Goal: Task Accomplishment & Management: Complete application form

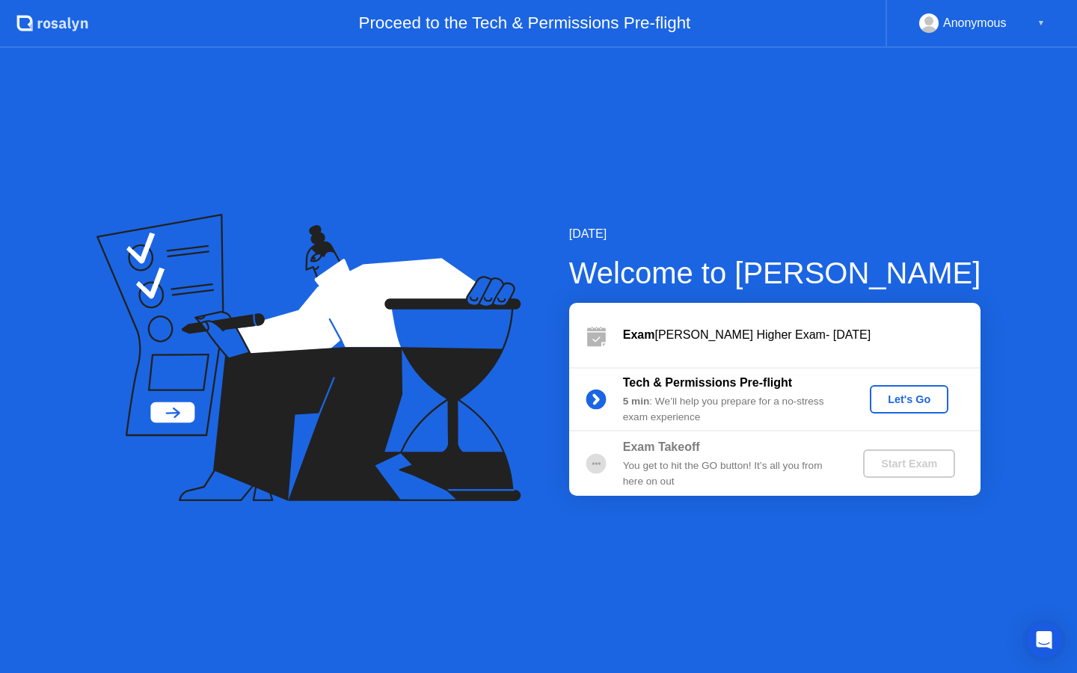
click at [915, 402] on div "Let's Go" at bounding box center [909, 399] width 67 height 12
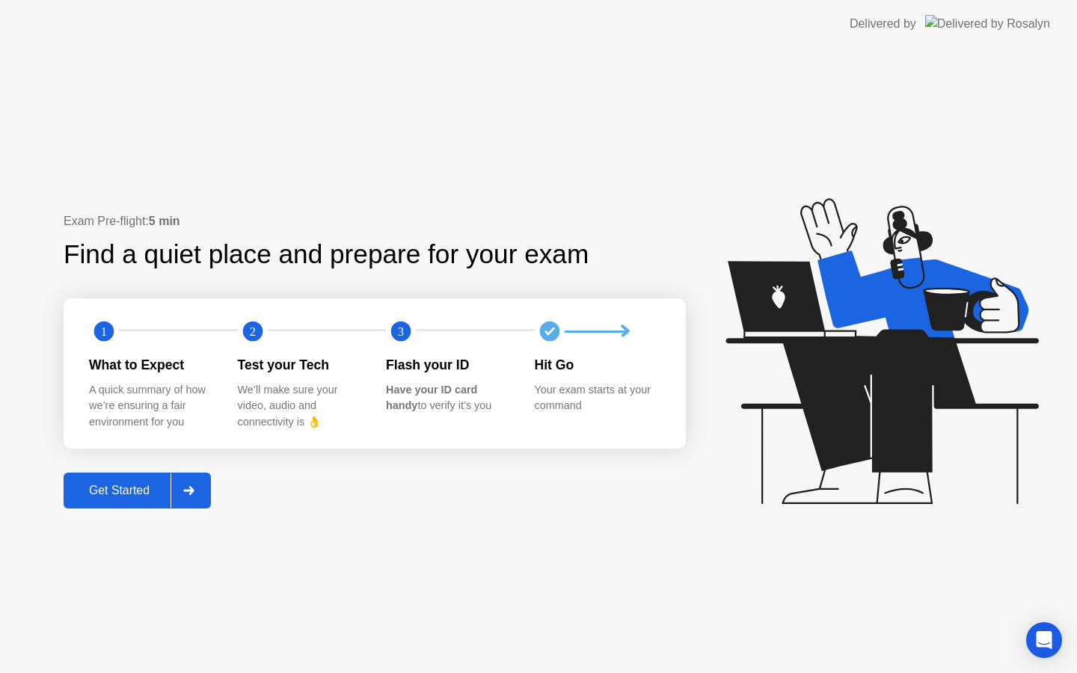
click at [131, 497] on div "Get Started" at bounding box center [119, 490] width 102 height 13
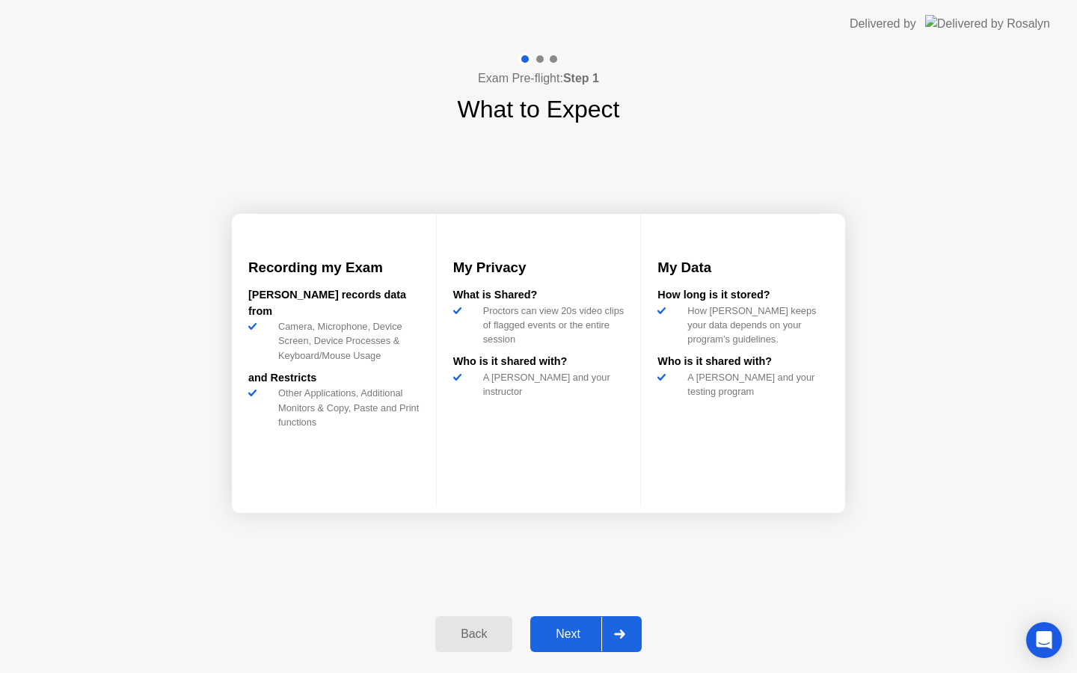
click at [565, 628] on div "Next" at bounding box center [568, 634] width 67 height 13
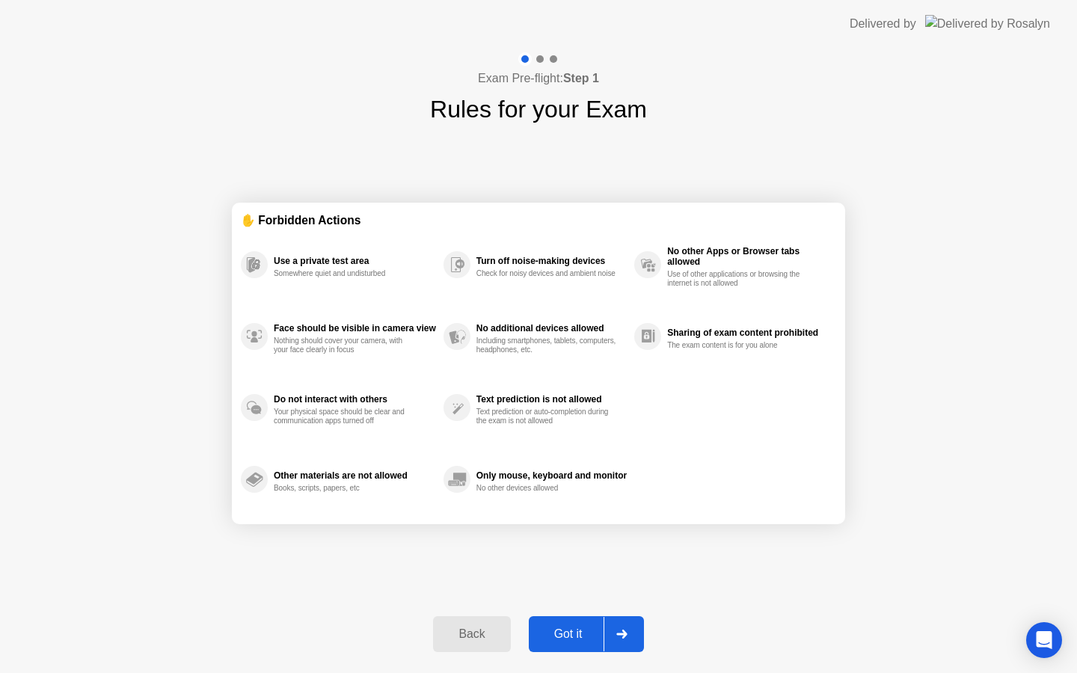
click at [565, 628] on div "Got it" at bounding box center [568, 634] width 70 height 13
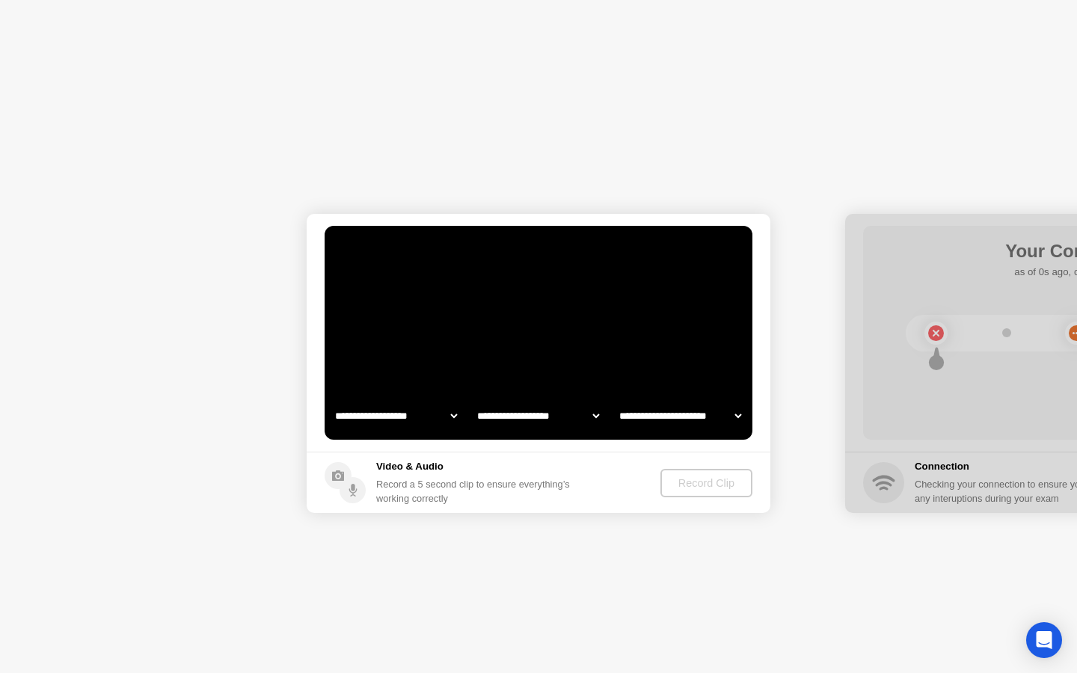
select select "**********"
select select "*******"
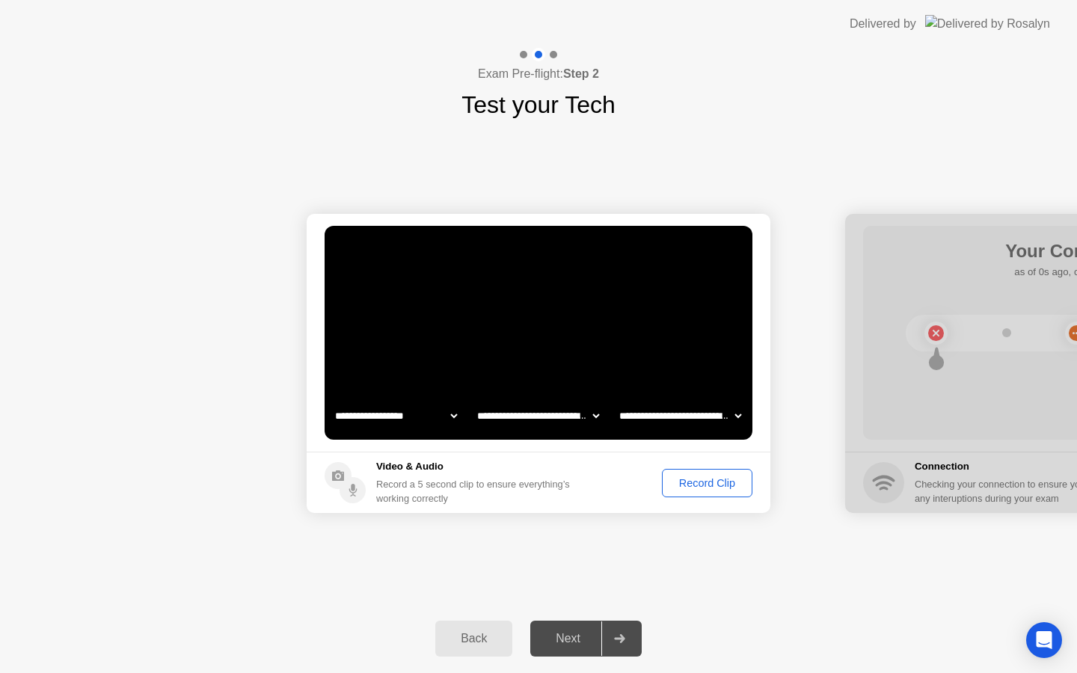
click at [699, 485] on div "Record Clip" at bounding box center [707, 483] width 80 height 12
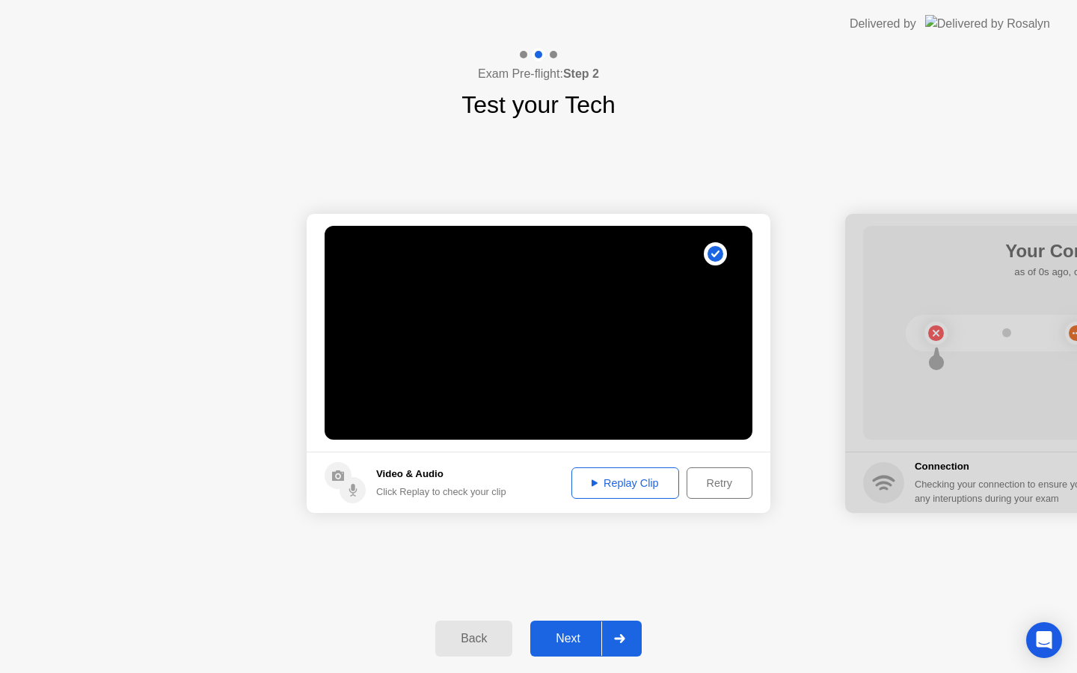
click at [562, 645] on div "Next" at bounding box center [568, 638] width 67 height 13
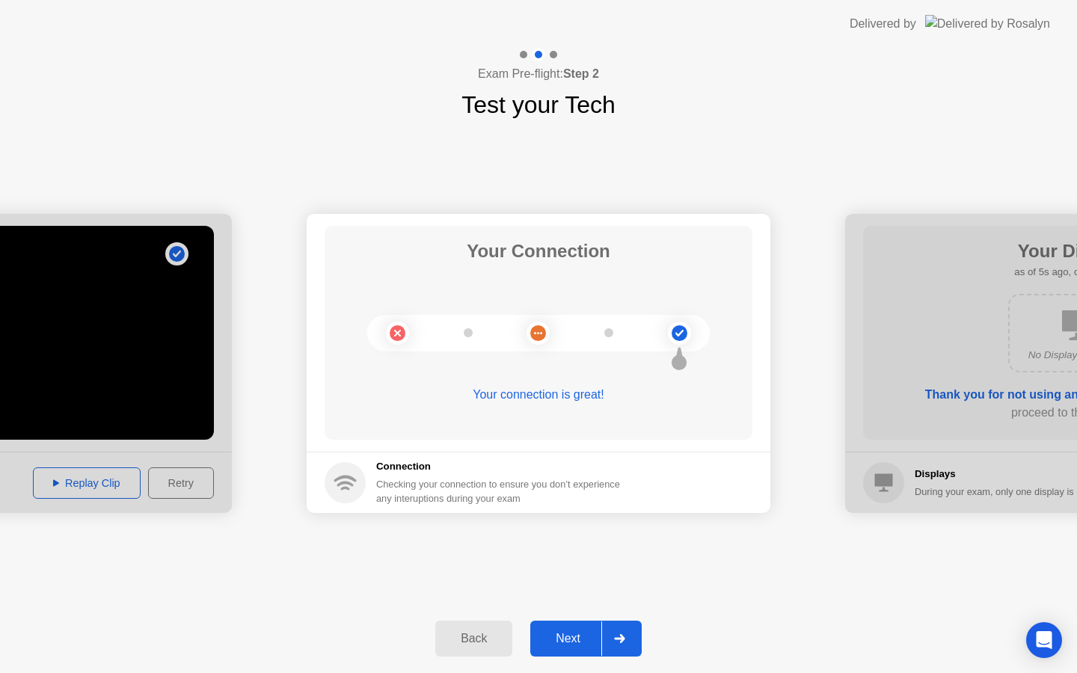
click at [574, 646] on div "Next" at bounding box center [568, 638] width 67 height 13
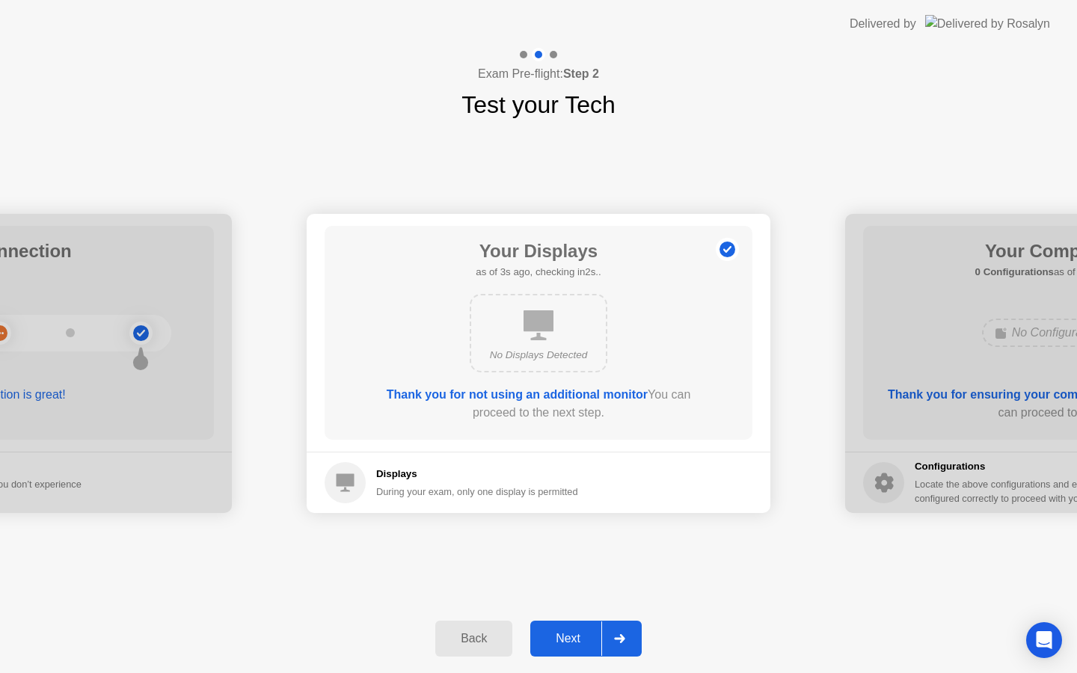
click at [574, 646] on div "Next" at bounding box center [568, 638] width 67 height 13
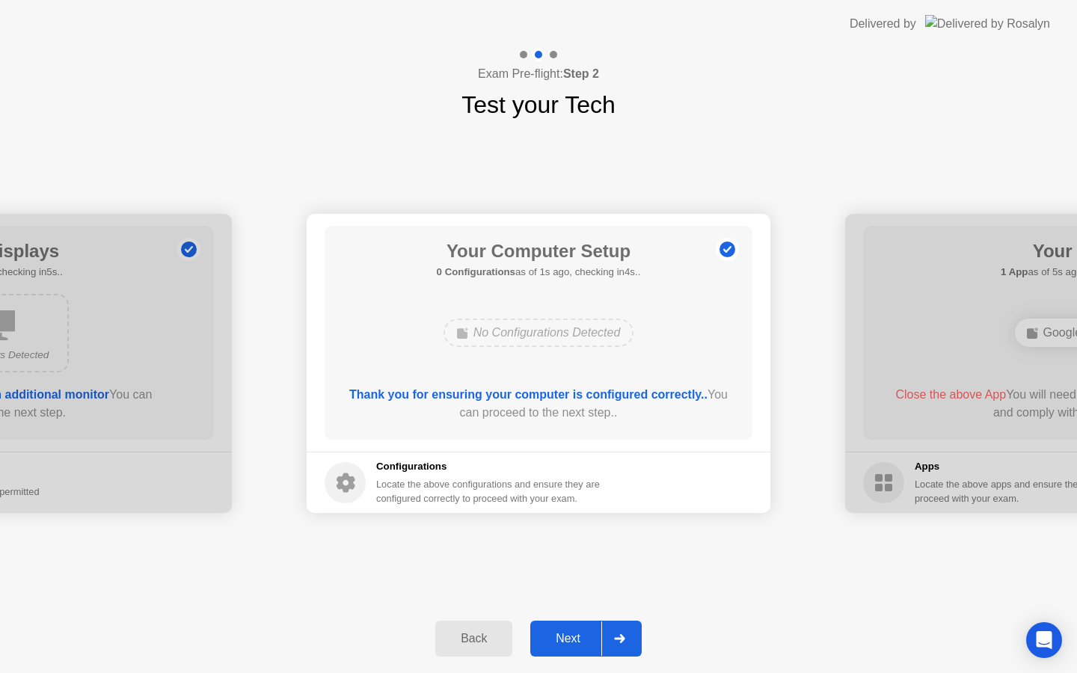
click at [574, 646] on div "Next" at bounding box center [568, 638] width 67 height 13
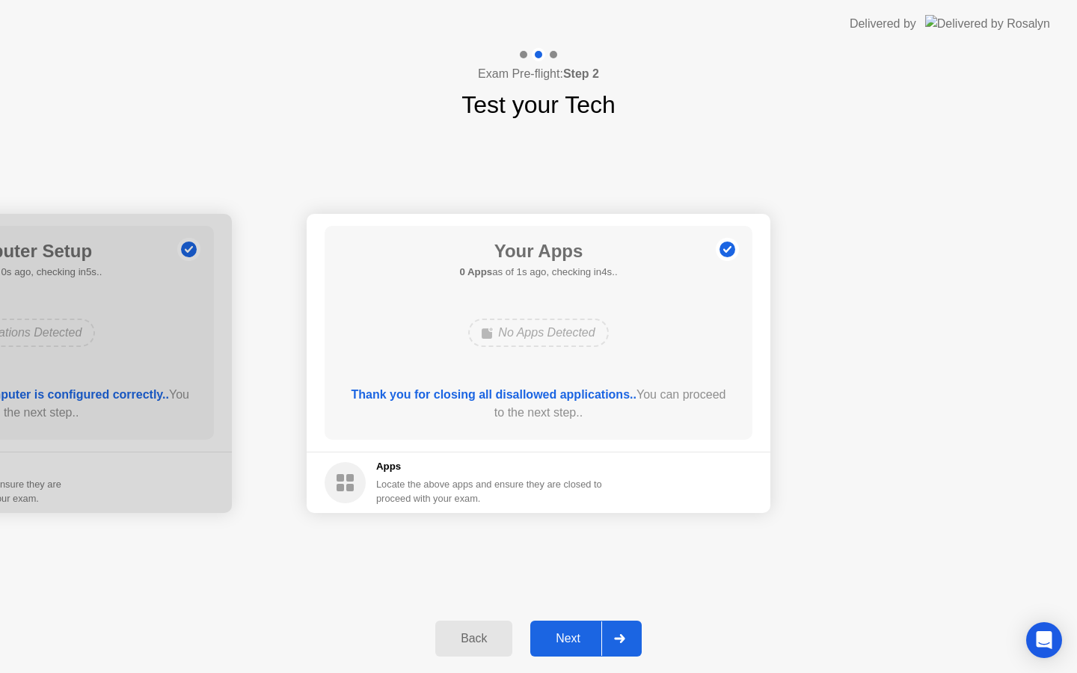
click at [578, 643] on div "Next" at bounding box center [568, 638] width 67 height 13
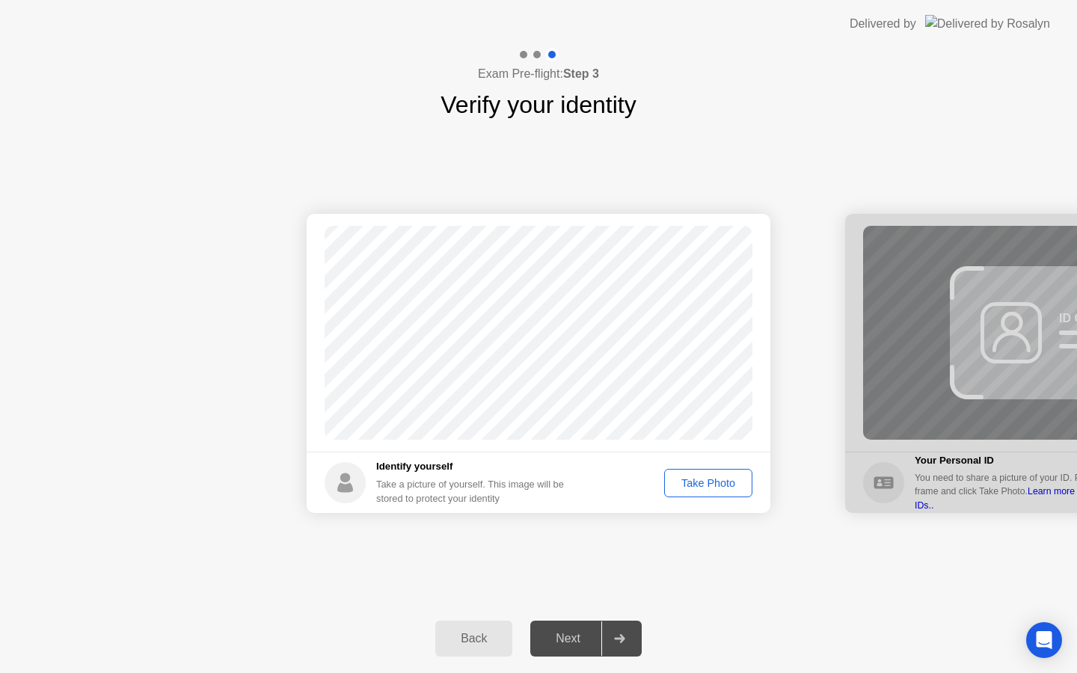
click at [696, 488] on div "Take Photo" at bounding box center [708, 483] width 78 height 12
click at [580, 643] on div "Next" at bounding box center [568, 638] width 67 height 13
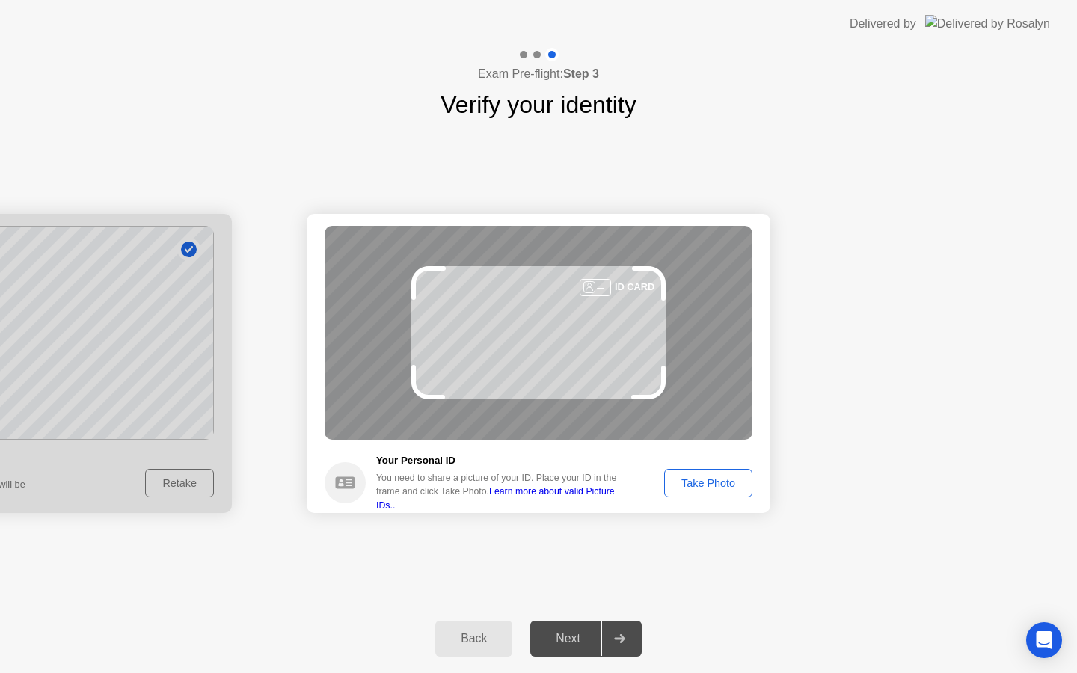
click at [492, 646] on div "Back" at bounding box center [474, 638] width 68 height 13
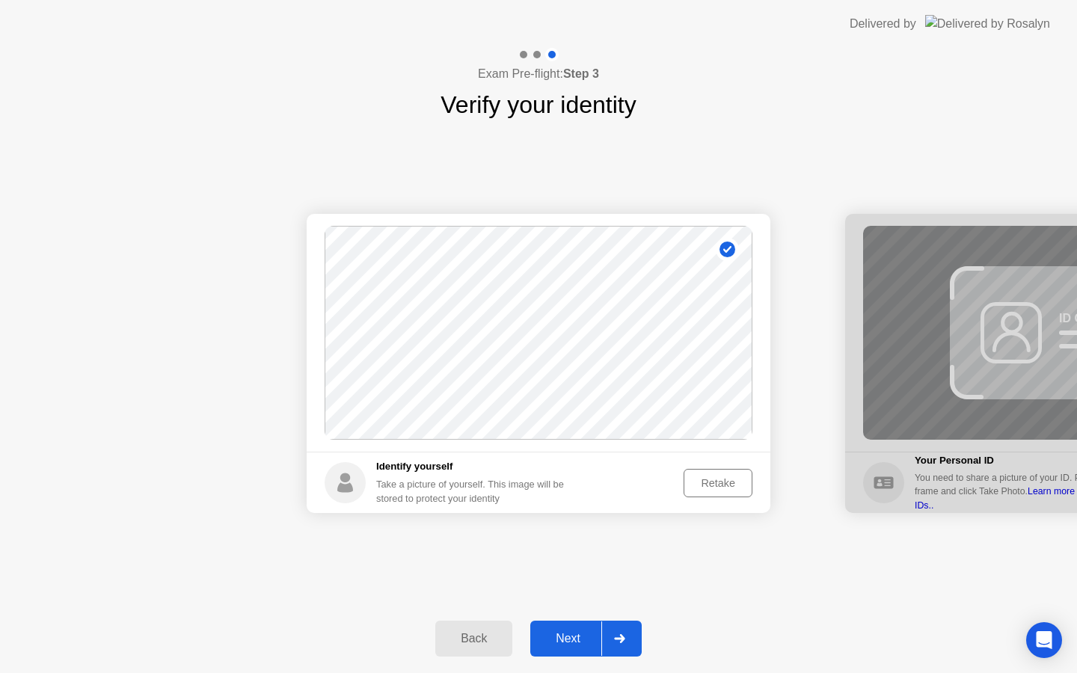
click at [705, 484] on div "Retake" at bounding box center [718, 483] width 58 height 12
click at [705, 484] on div "Take Photo" at bounding box center [708, 483] width 78 height 12
click at [581, 642] on div "Next" at bounding box center [568, 638] width 67 height 13
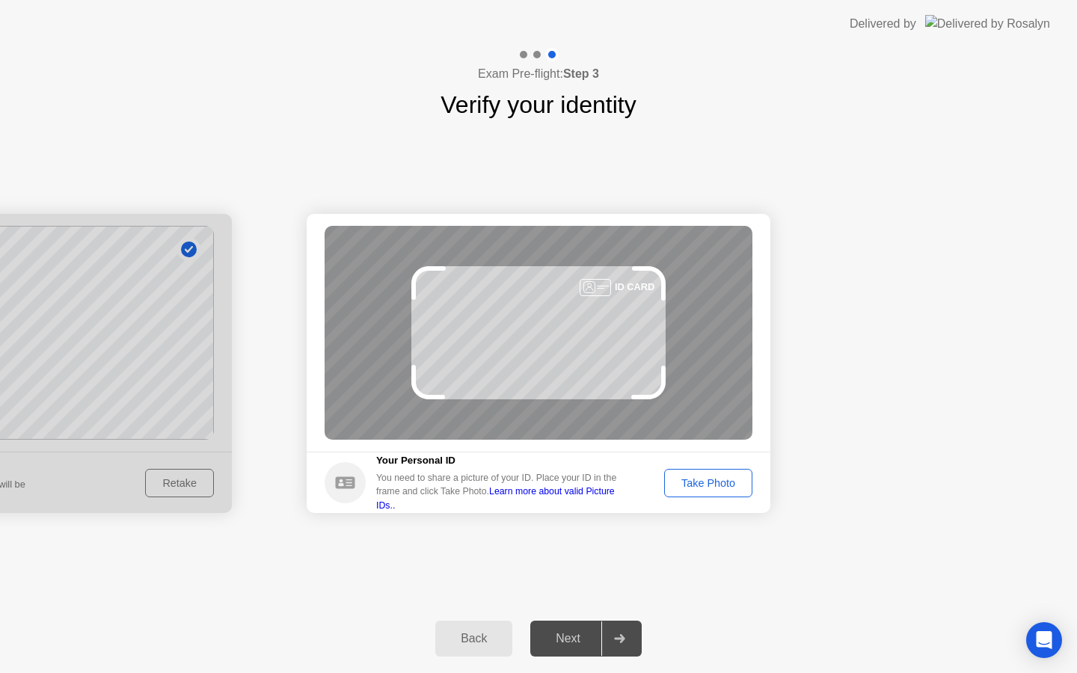
click at [688, 488] on div "Take Photo" at bounding box center [708, 483] width 78 height 12
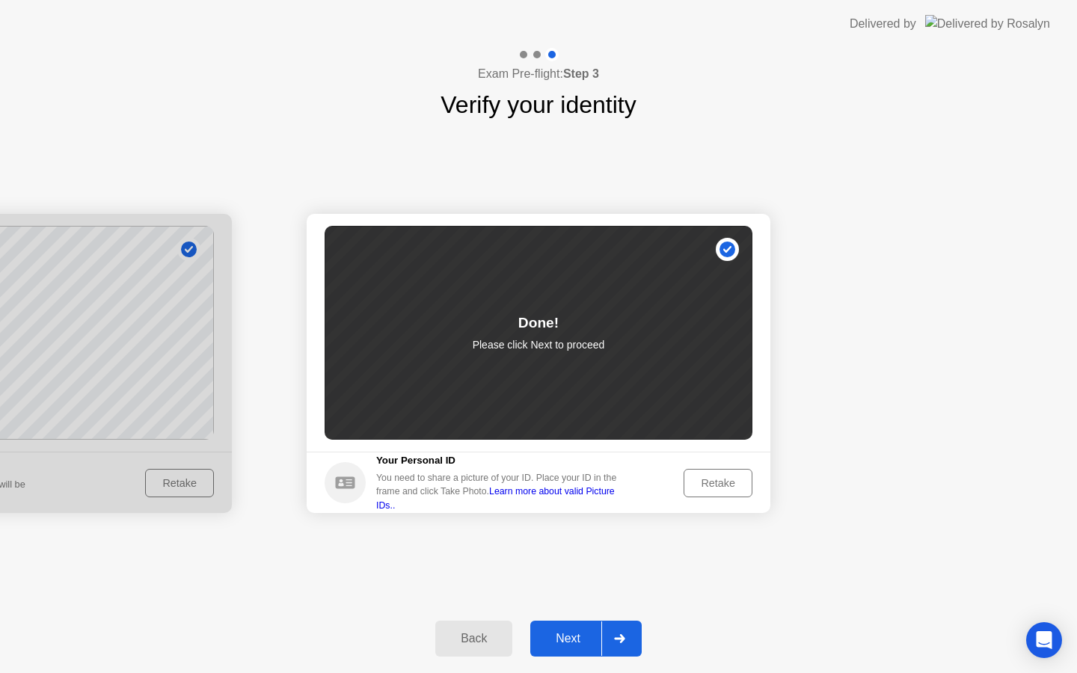
click at [580, 643] on div "Next" at bounding box center [568, 638] width 67 height 13
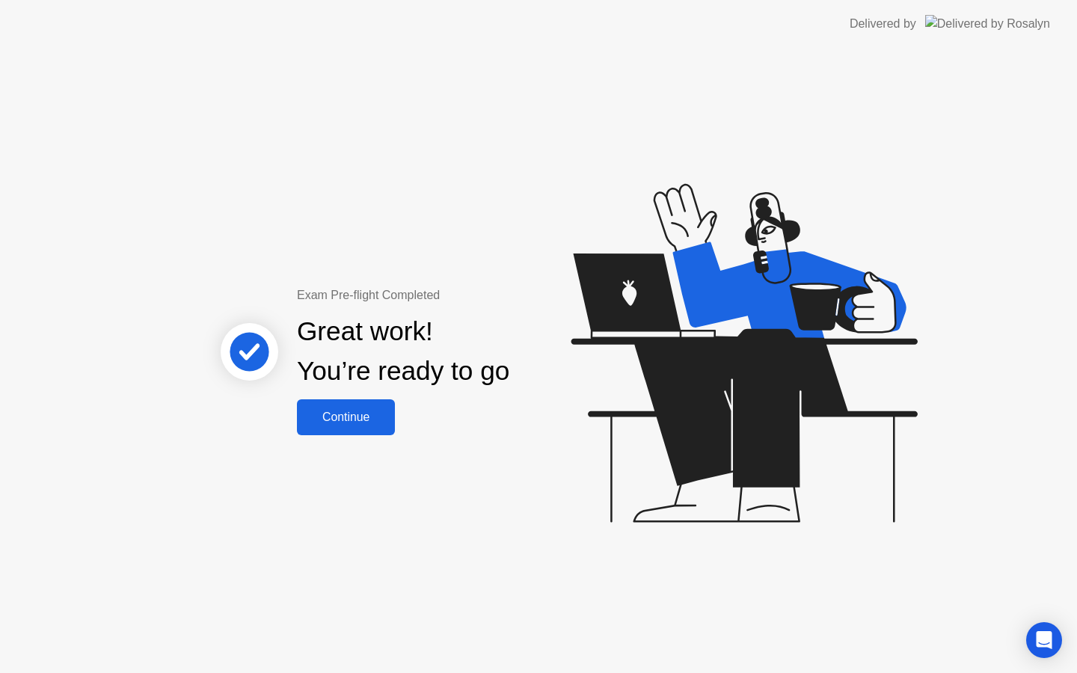
click at [367, 432] on button "Continue" at bounding box center [346, 417] width 98 height 36
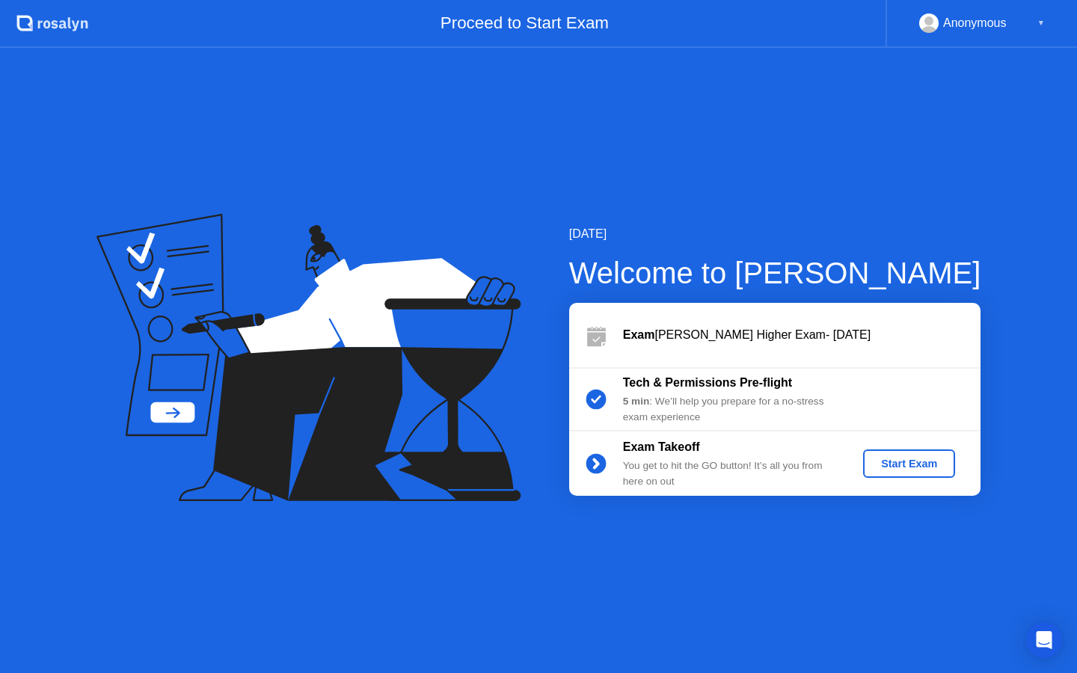
click at [892, 465] on div "Start Exam" at bounding box center [909, 464] width 80 height 12
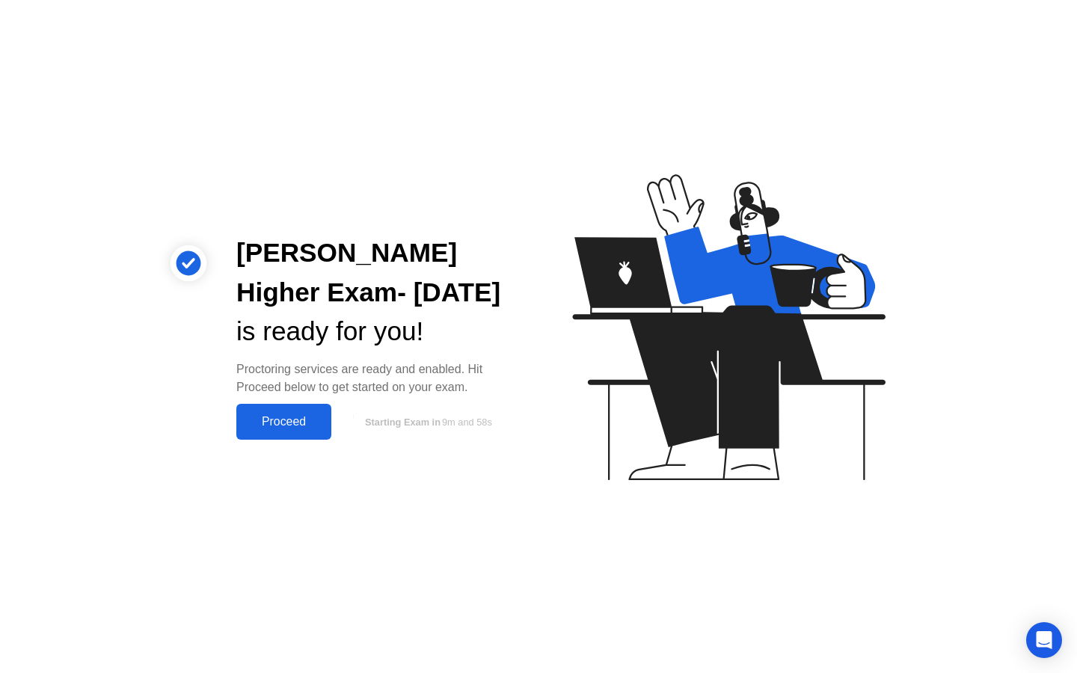
click at [292, 427] on div "Proceed" at bounding box center [284, 421] width 86 height 13
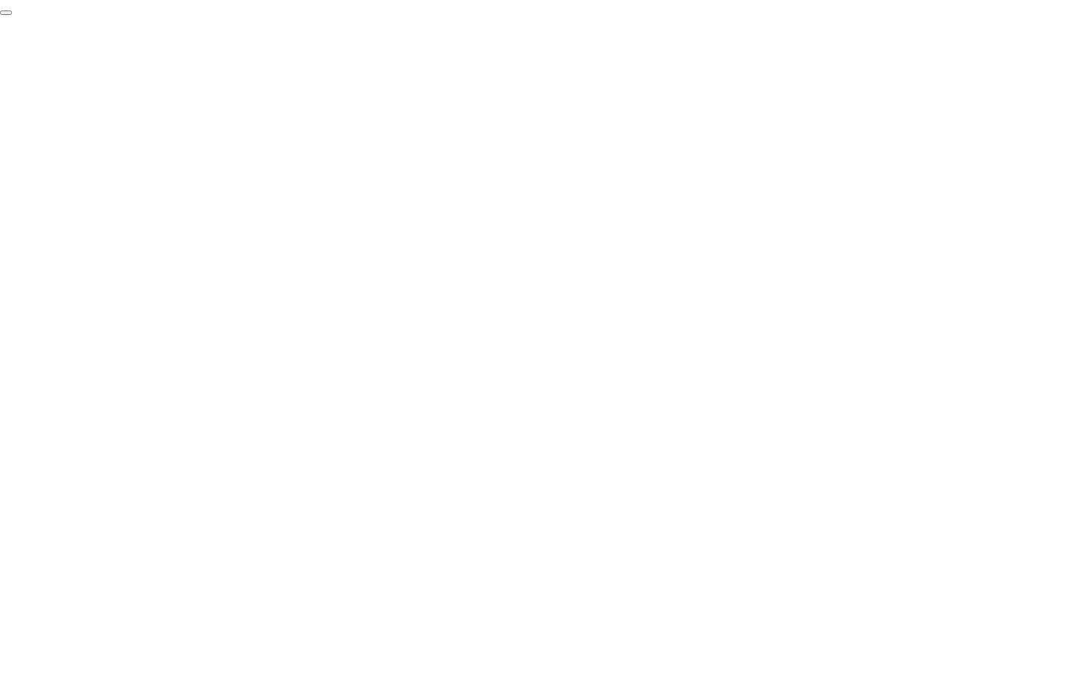
click div "End Proctoring Session"
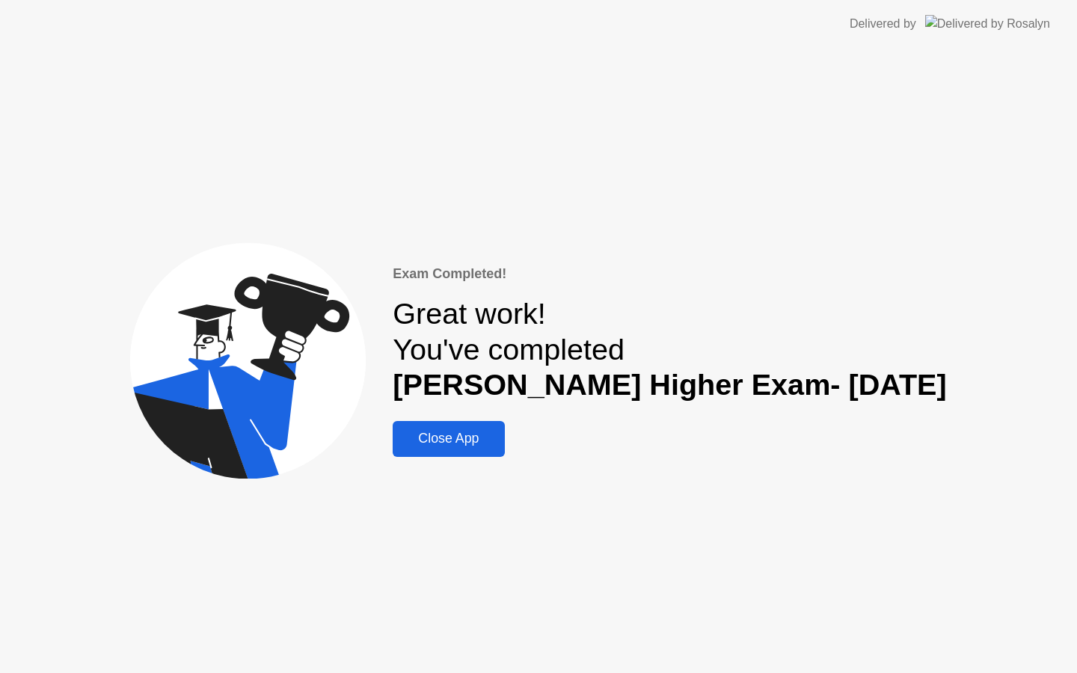
click at [474, 439] on div "Close App" at bounding box center [448, 439] width 102 height 16
